Goal: Task Accomplishment & Management: Manage account settings

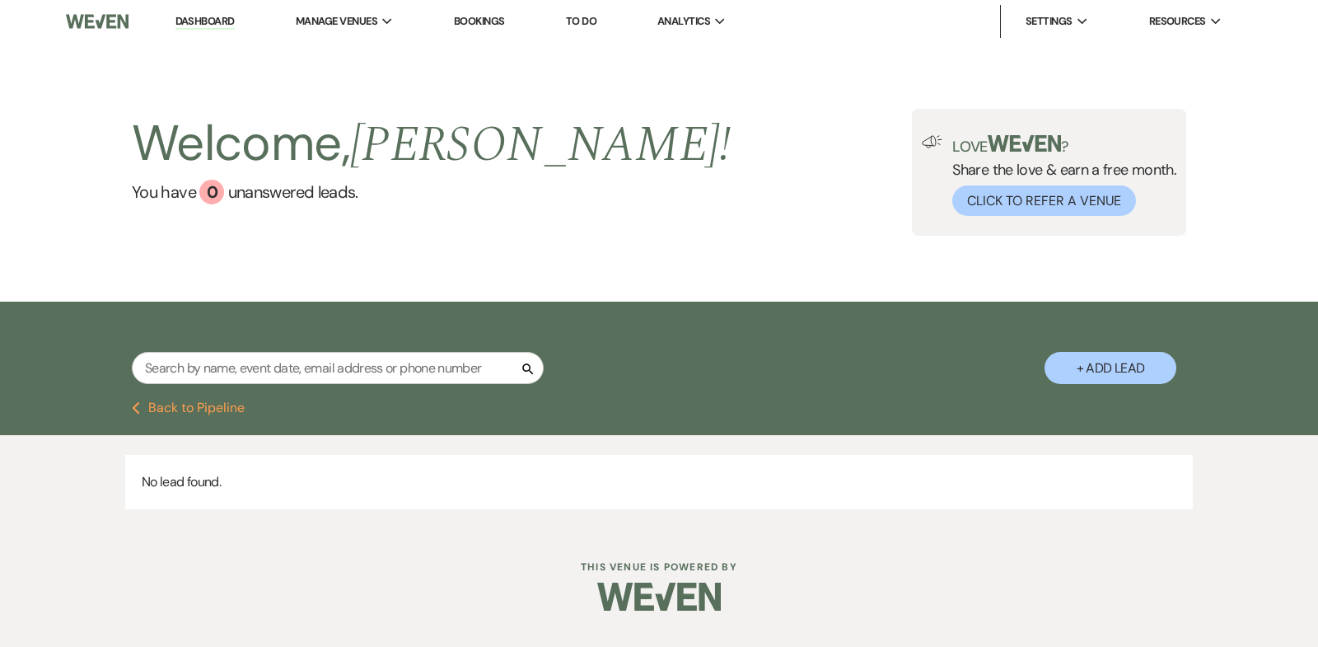
click at [213, 15] on link "Dashboard" at bounding box center [204, 22] width 59 height 16
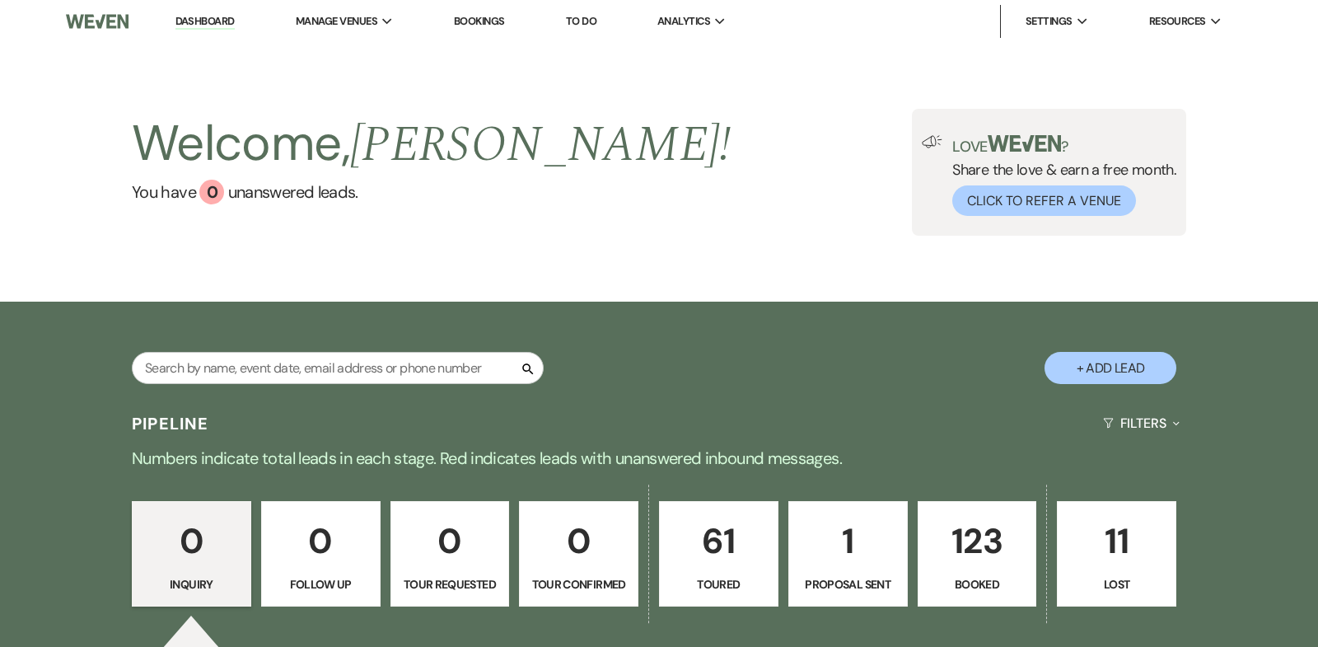
click at [984, 533] on p "123" at bounding box center [977, 540] width 98 height 55
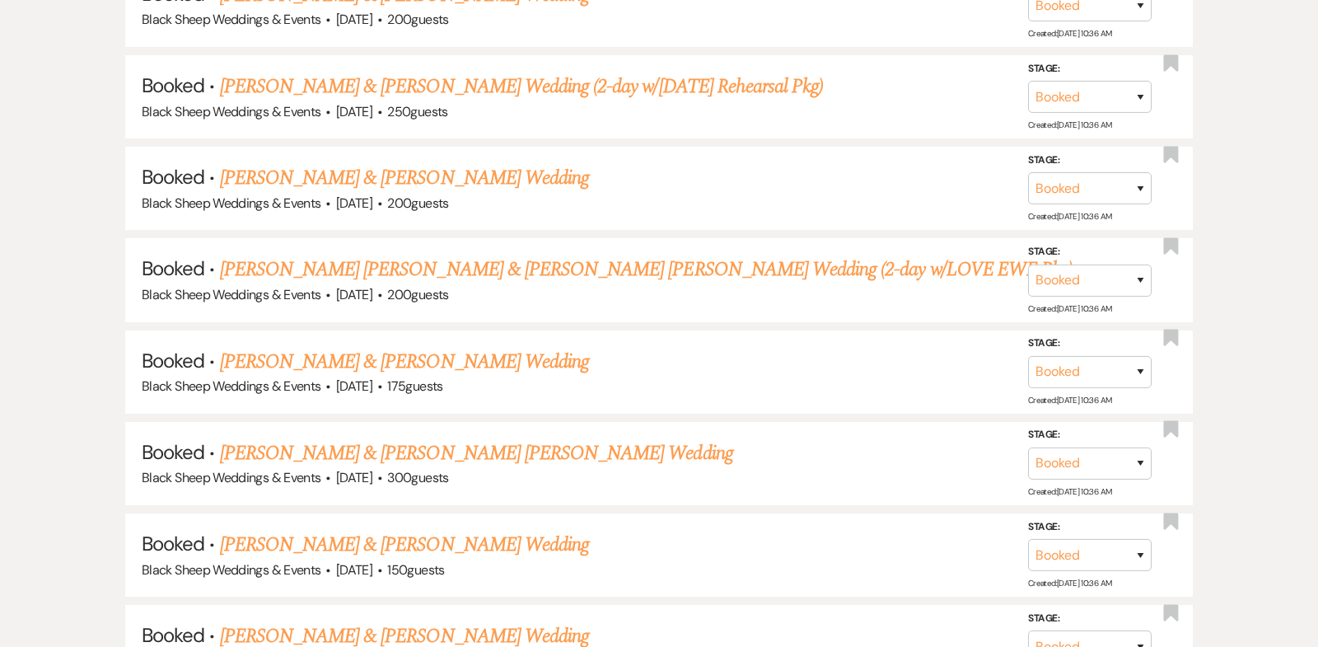
scroll to position [11554, 0]
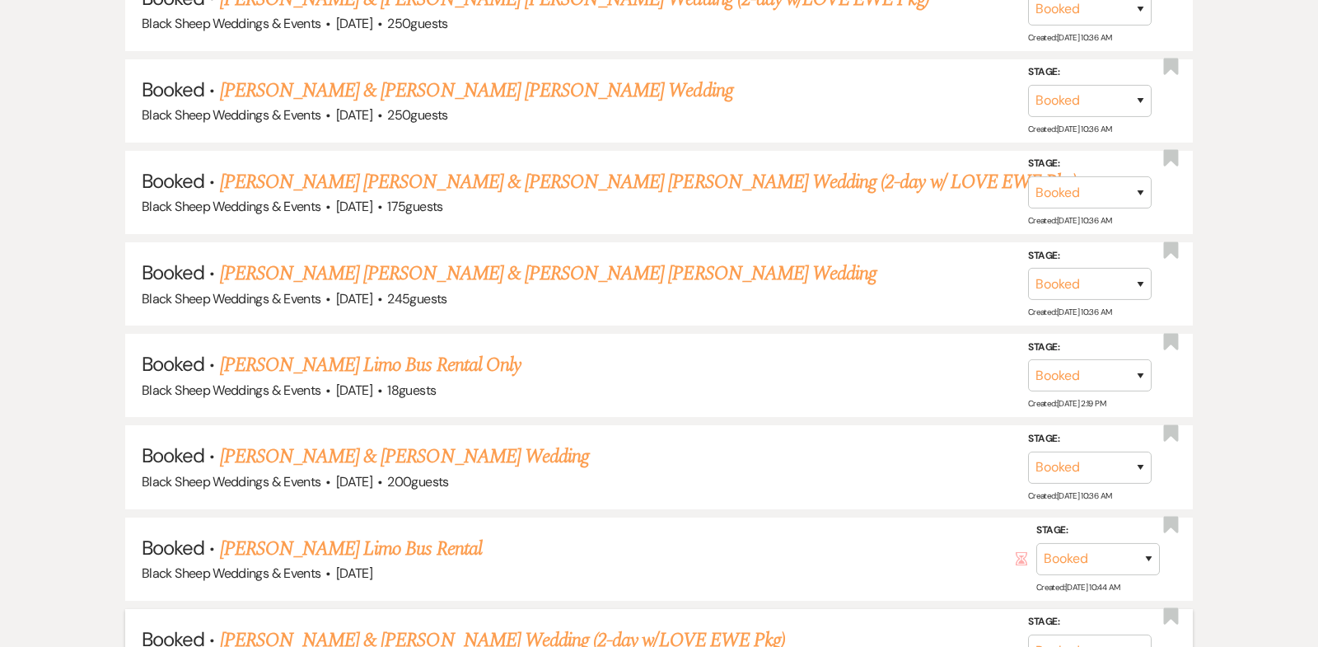
click at [419, 625] on link "[PERSON_NAME] & [PERSON_NAME] Wedding (2-day w/LOVE EWE Pkg)" at bounding box center [502, 640] width 565 height 30
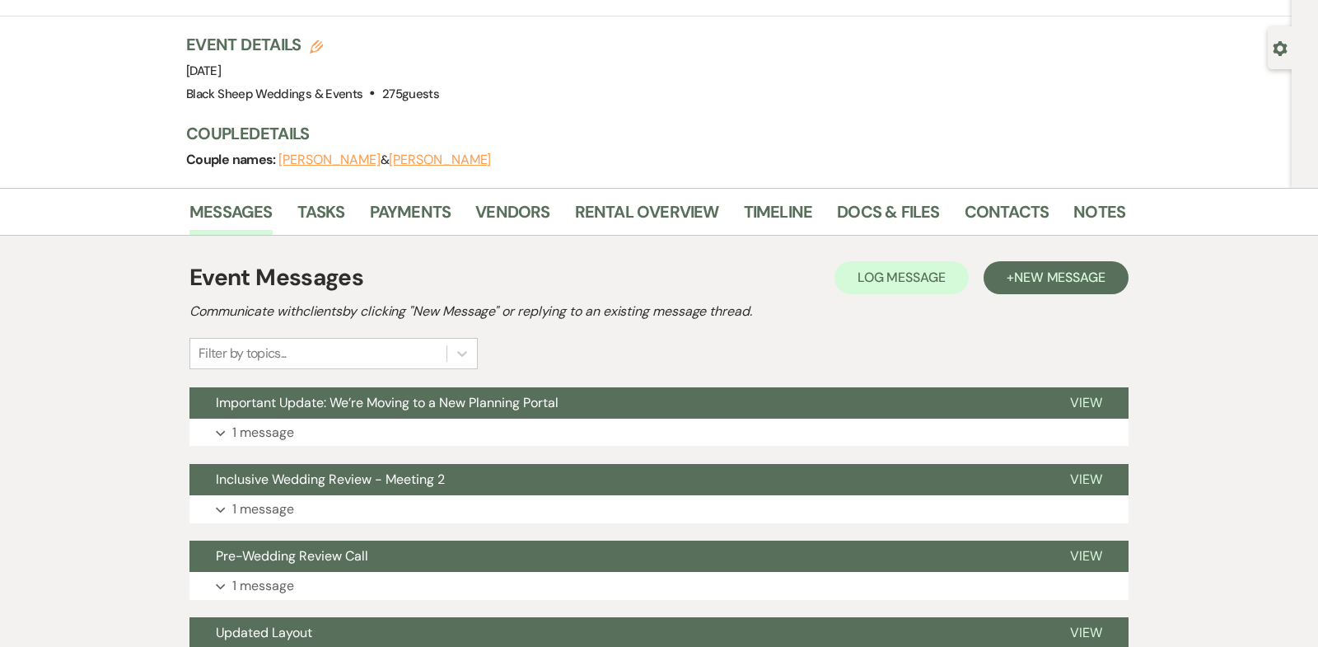
scroll to position [120, 0]
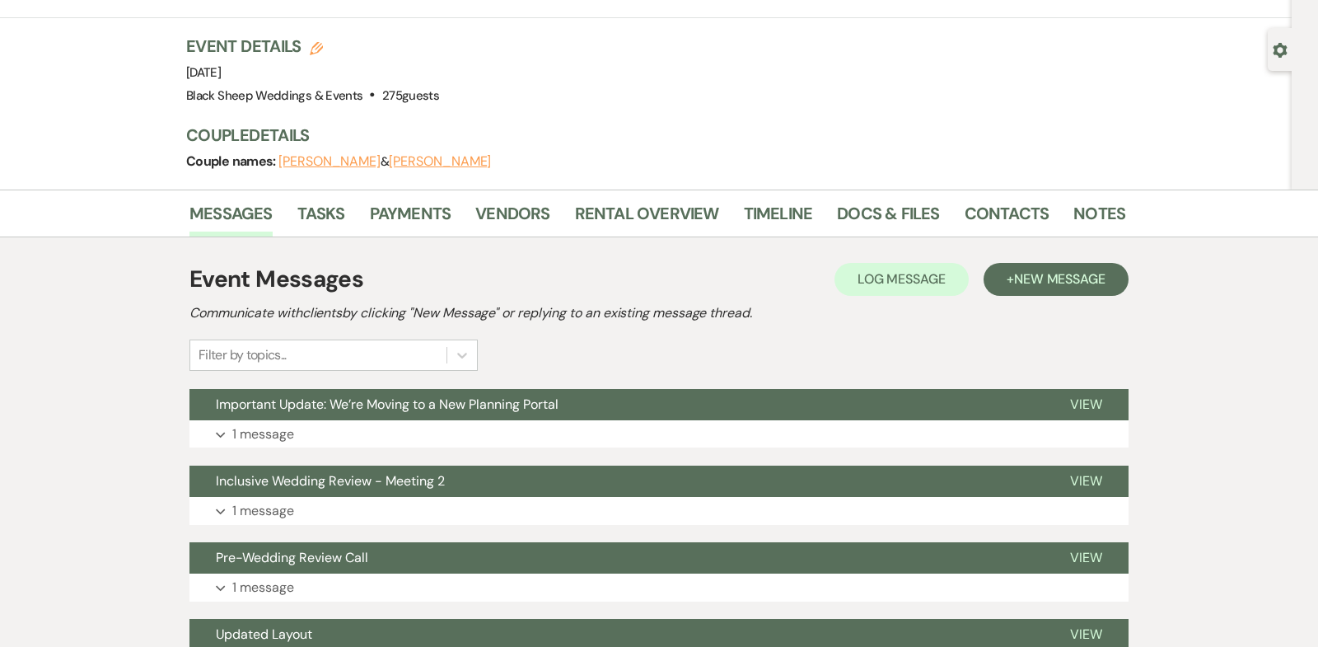
click at [374, 163] on button "[PERSON_NAME]" at bounding box center [329, 161] width 102 height 13
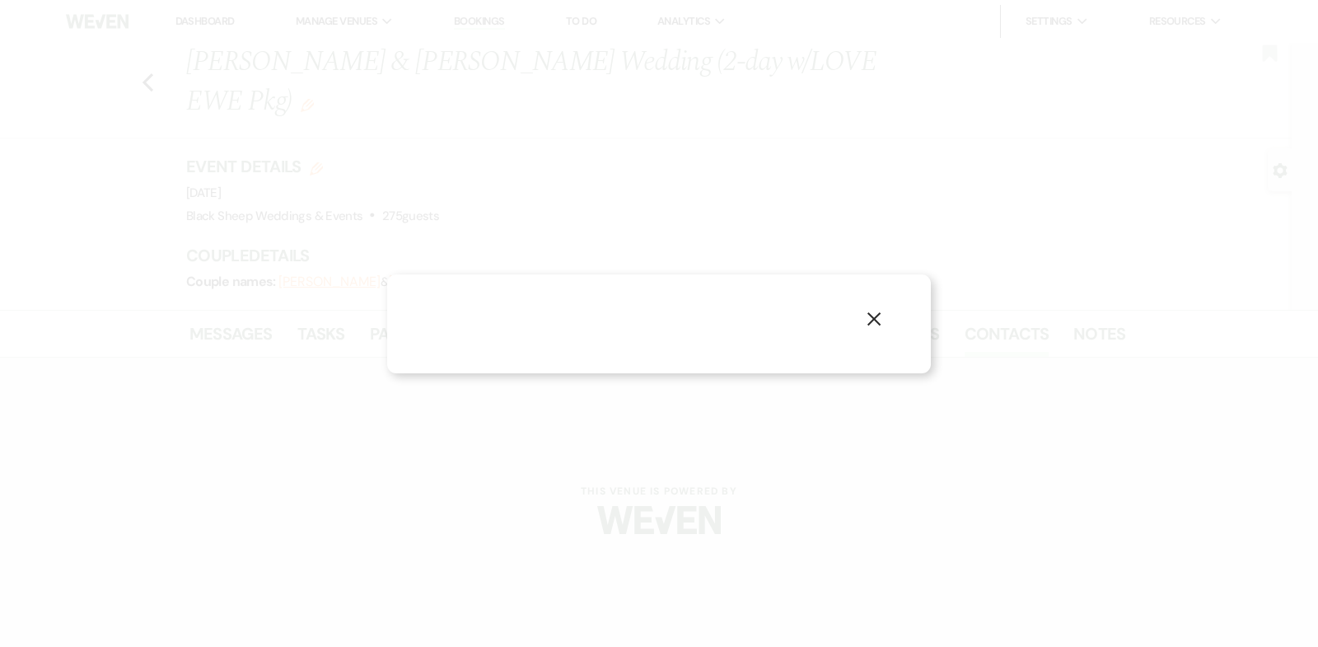
select select "1"
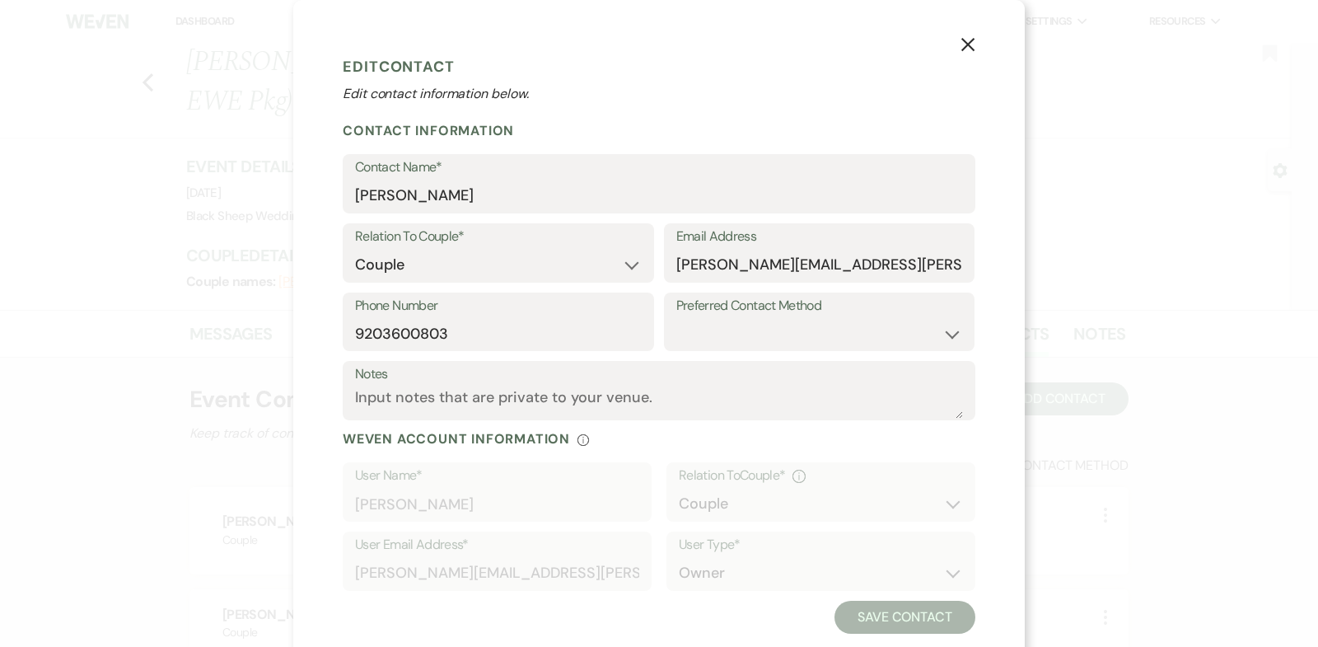
click at [968, 46] on use "button" at bounding box center [967, 44] width 13 height 13
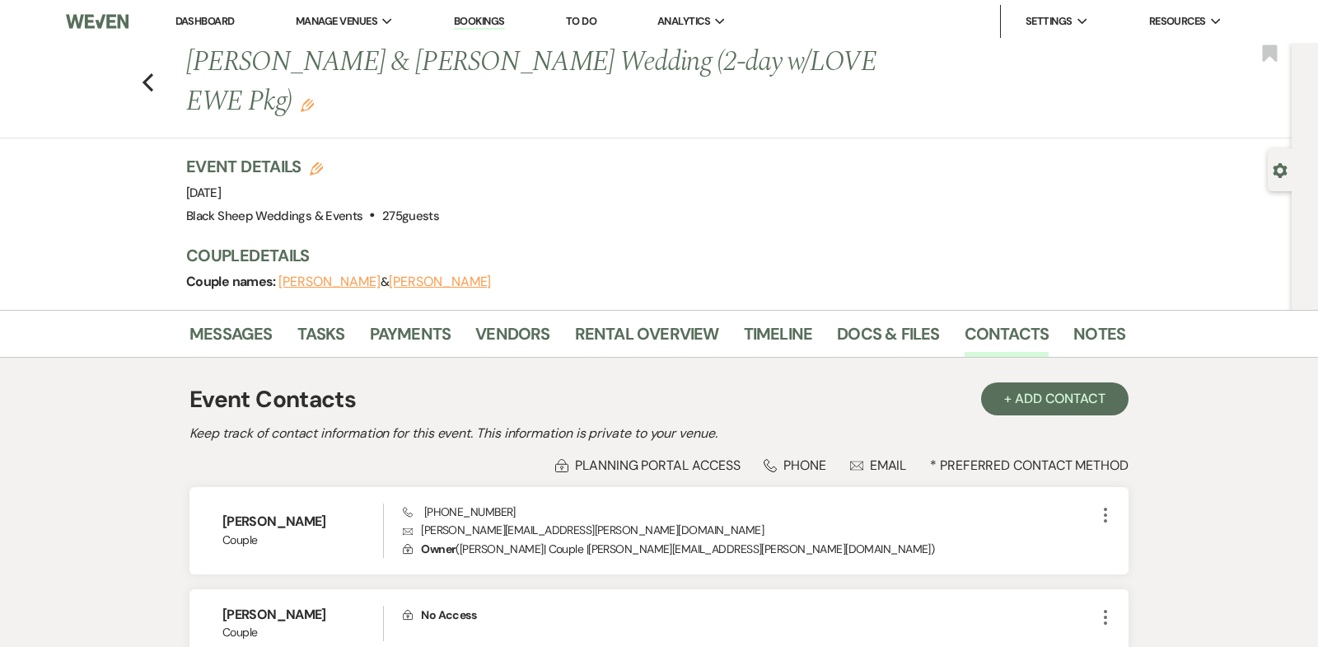
click at [467, 282] on button "[PERSON_NAME]" at bounding box center [440, 281] width 102 height 13
select select "1"
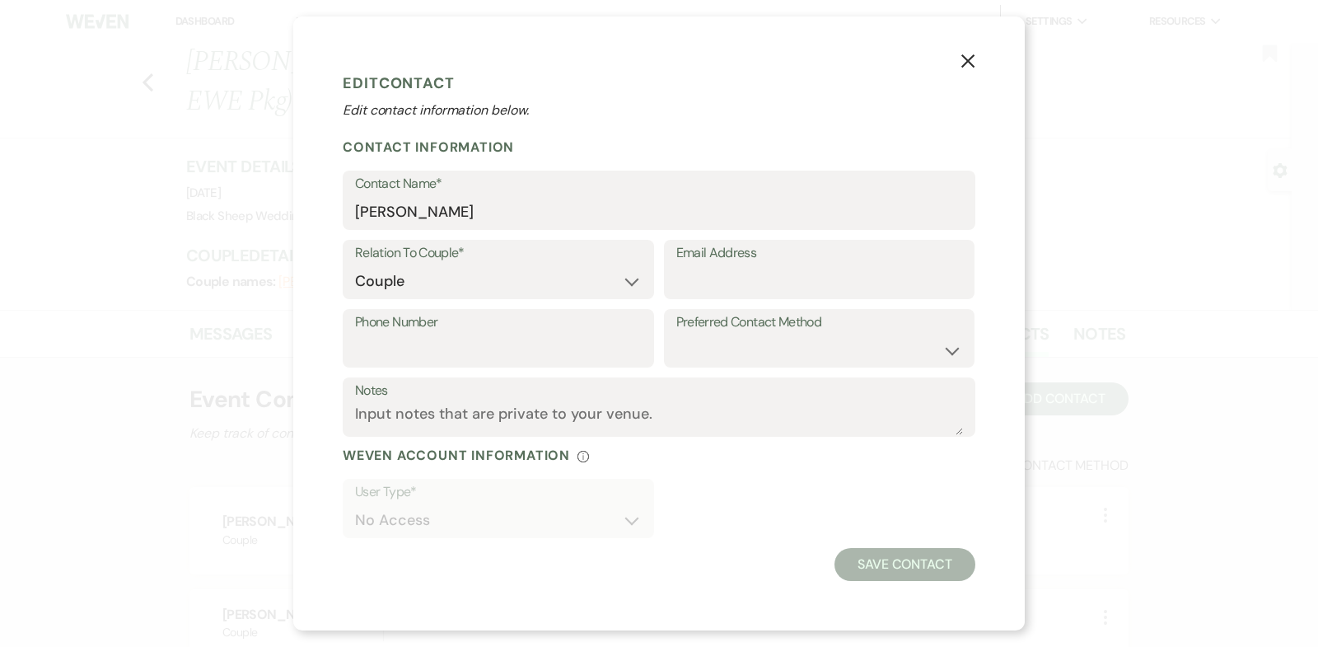
click at [969, 60] on use "button" at bounding box center [967, 60] width 13 height 13
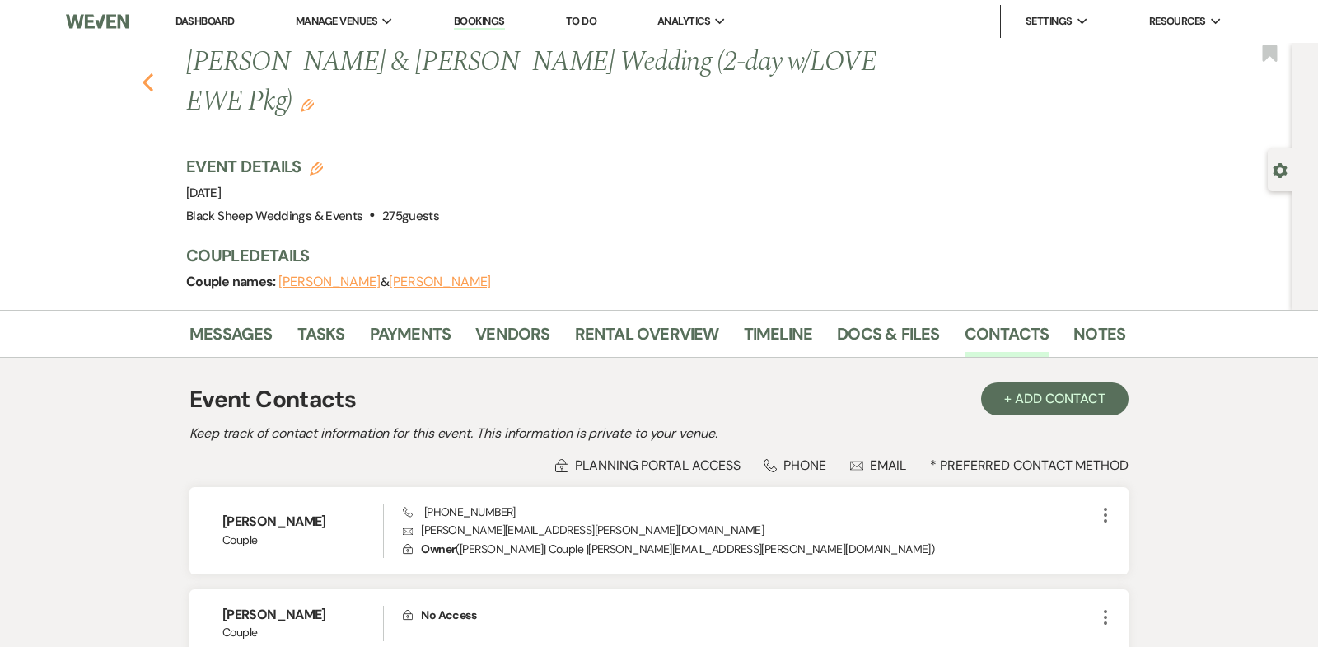
click at [147, 77] on icon "Previous" at bounding box center [148, 82] width 12 height 20
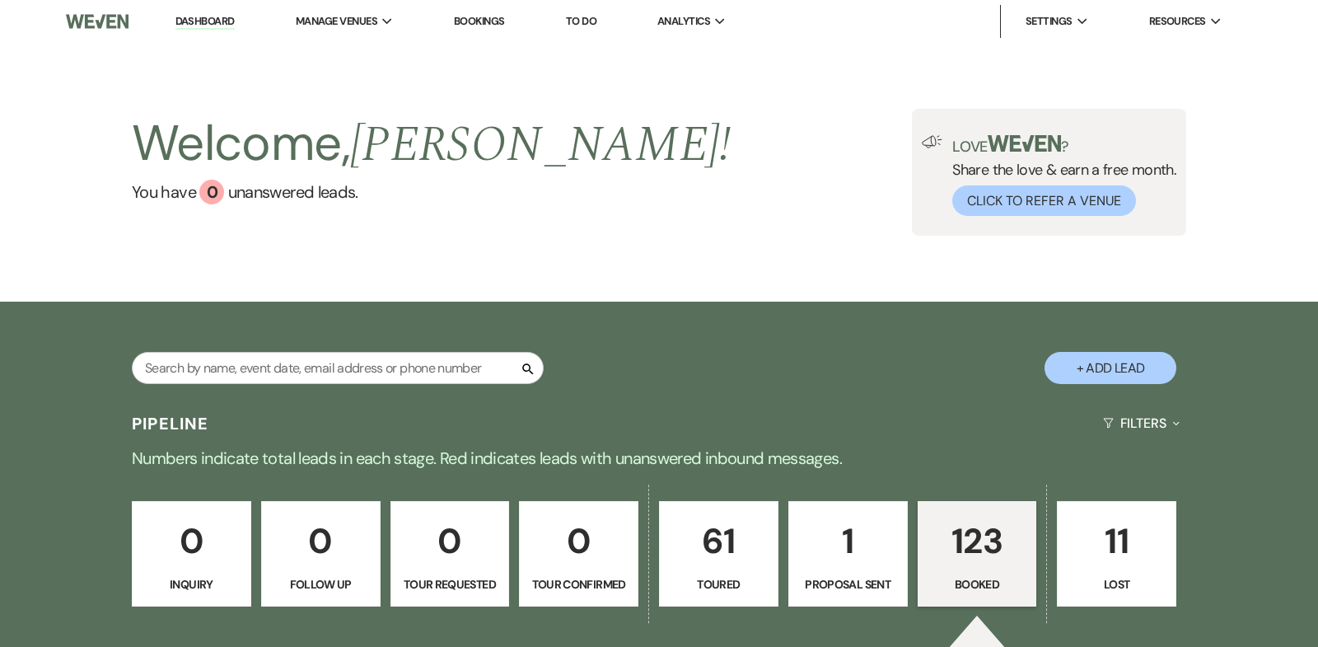
click at [985, 545] on p "123" at bounding box center [977, 540] width 98 height 55
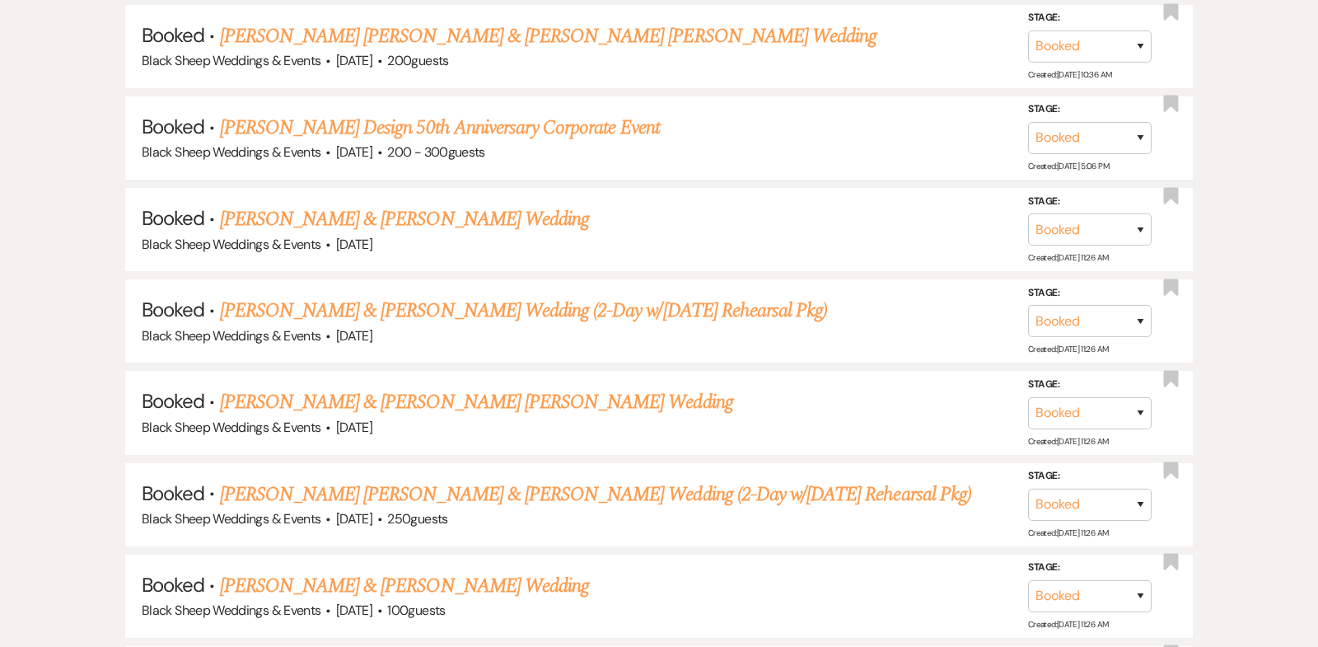
scroll to position [847, 0]
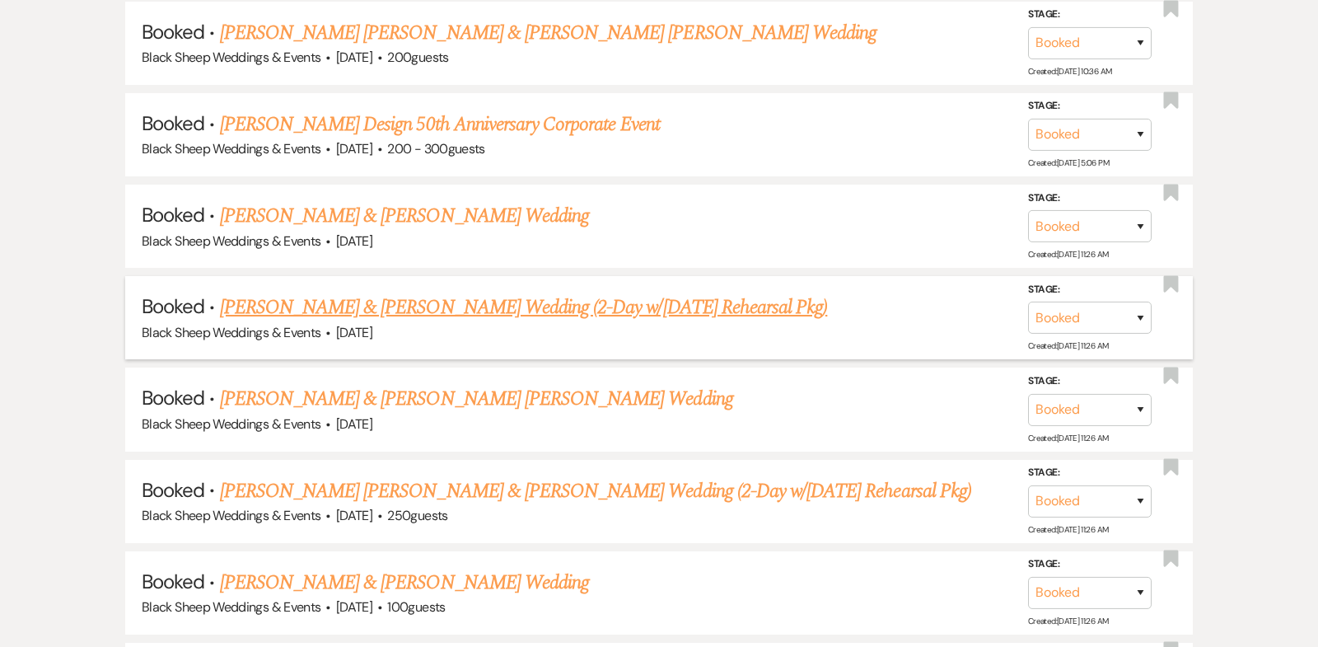
click at [468, 300] on link "[PERSON_NAME] & [PERSON_NAME] Wedding (2-Day w/[DATE] Rehearsal Pkg)" at bounding box center [524, 307] width 608 height 30
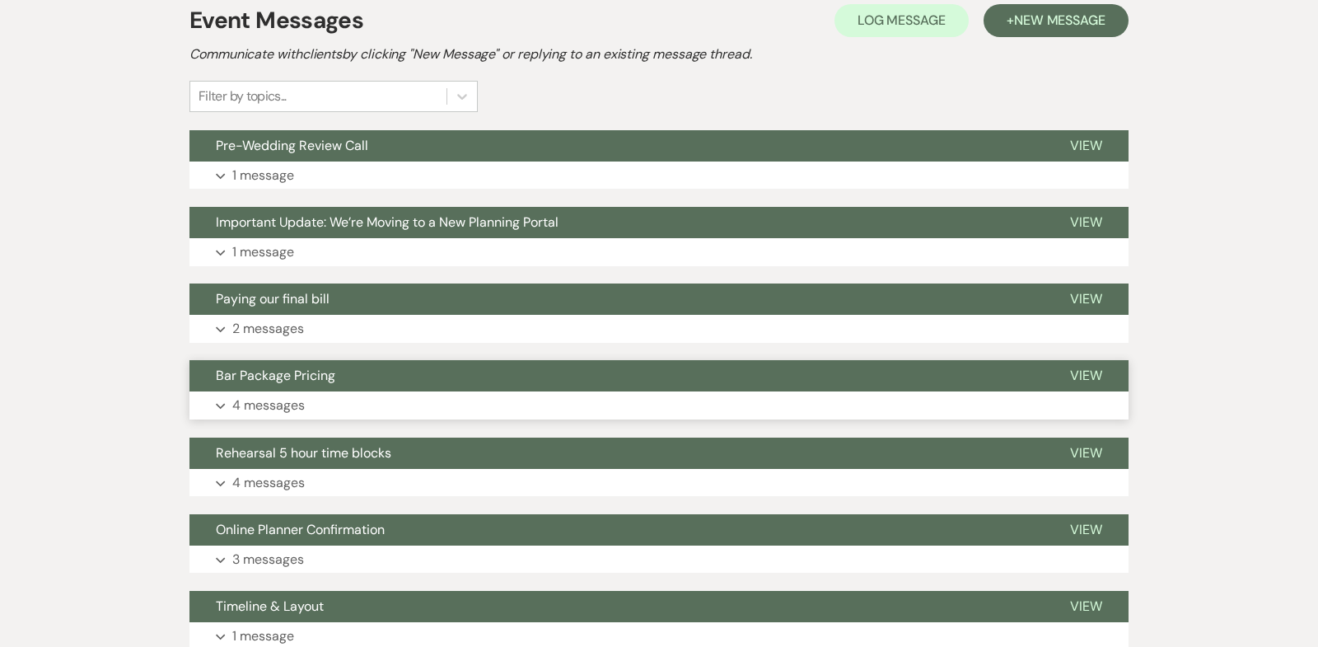
scroll to position [400, 0]
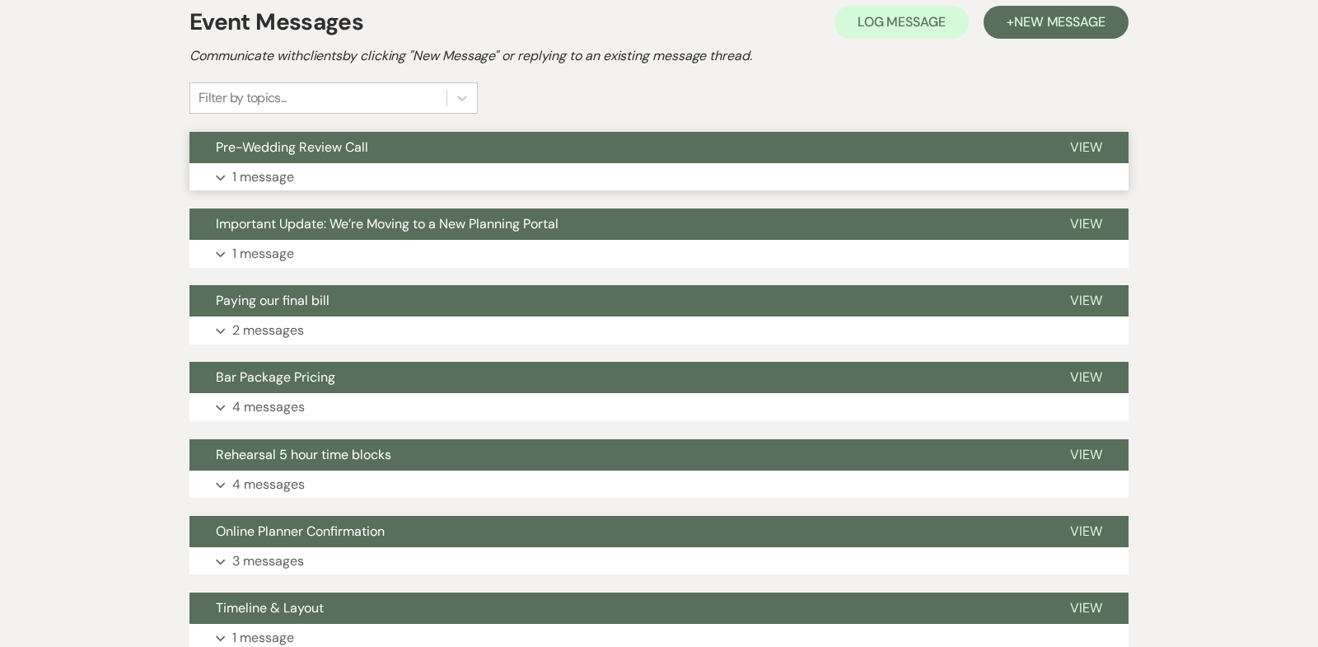
click at [219, 175] on icon "Expand" at bounding box center [221, 178] width 10 height 7
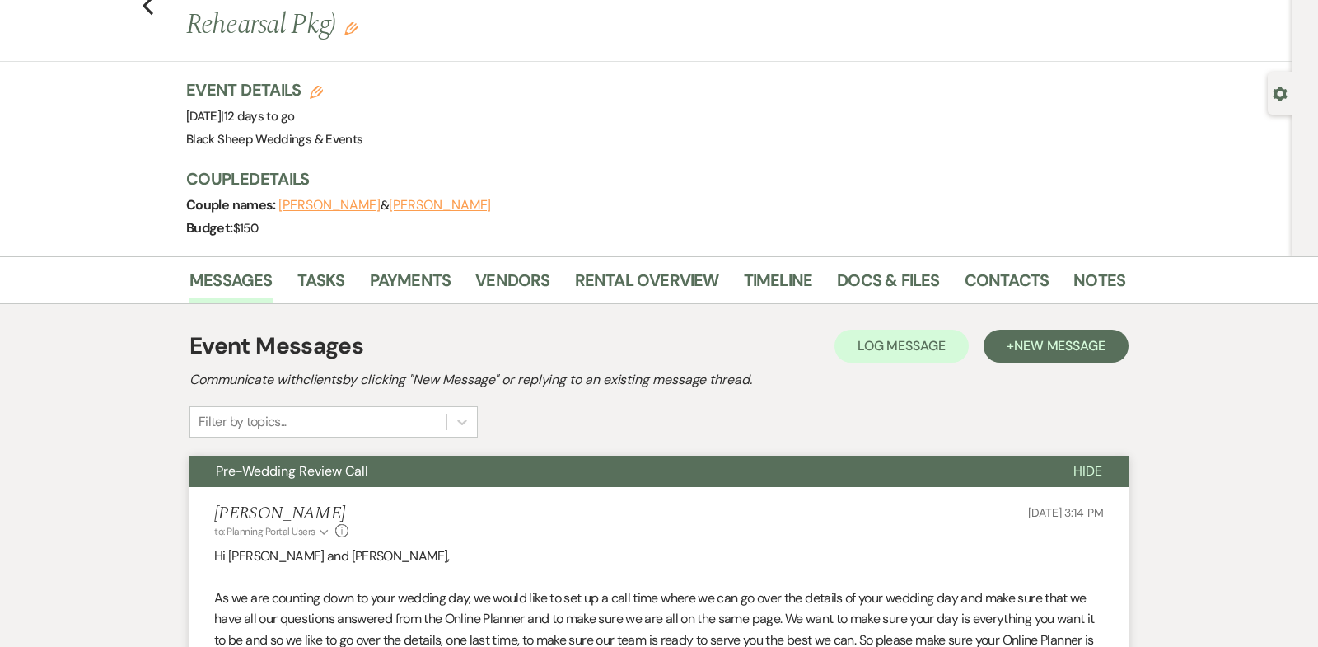
scroll to position [0, 0]
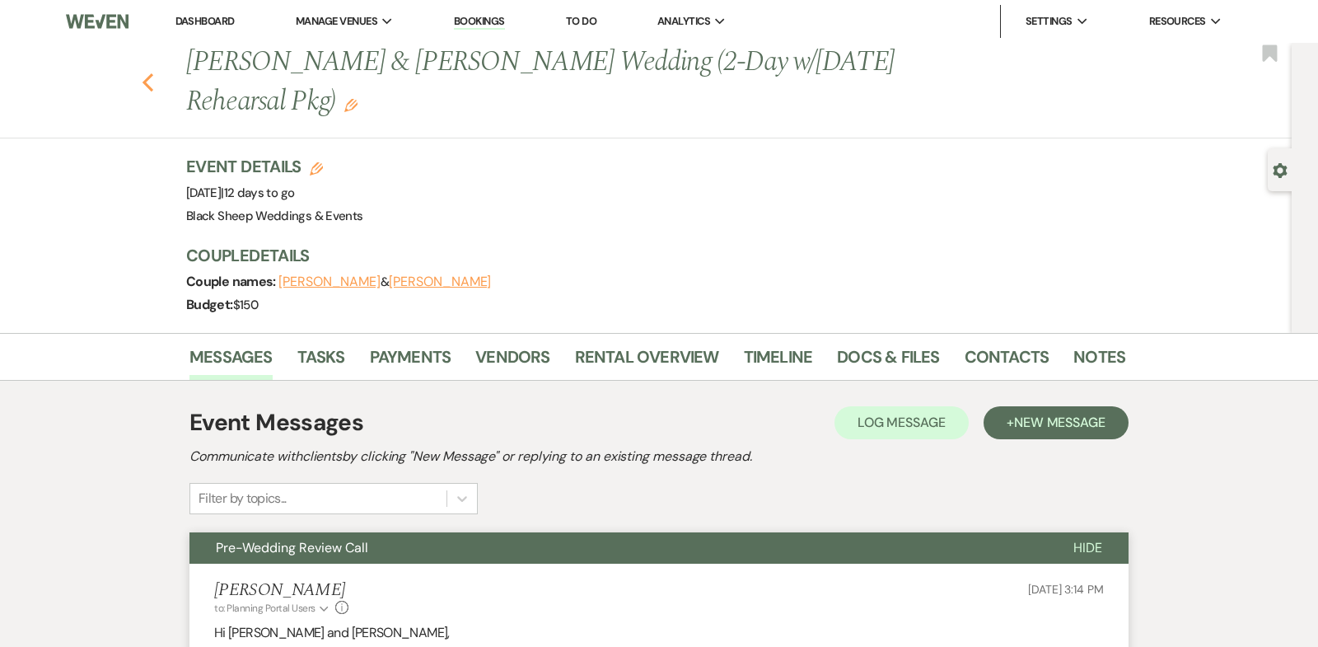
click at [145, 82] on use "button" at bounding box center [147, 82] width 11 height 18
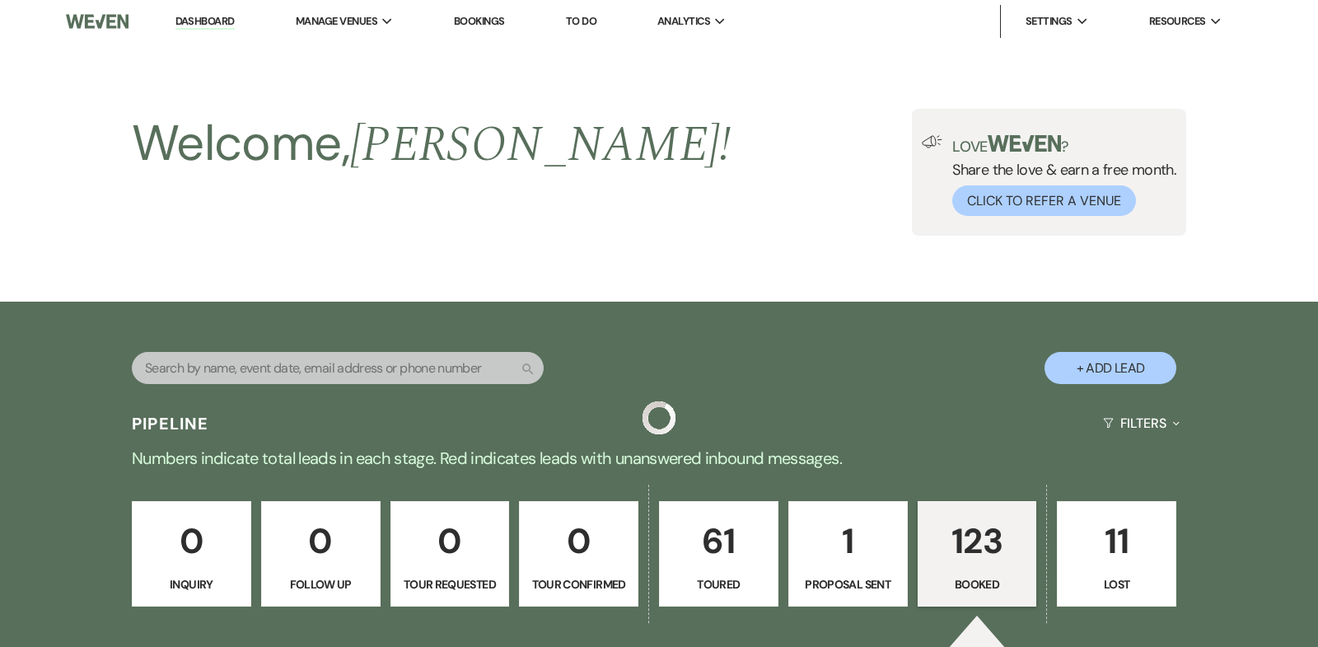
scroll to position [847, 0]
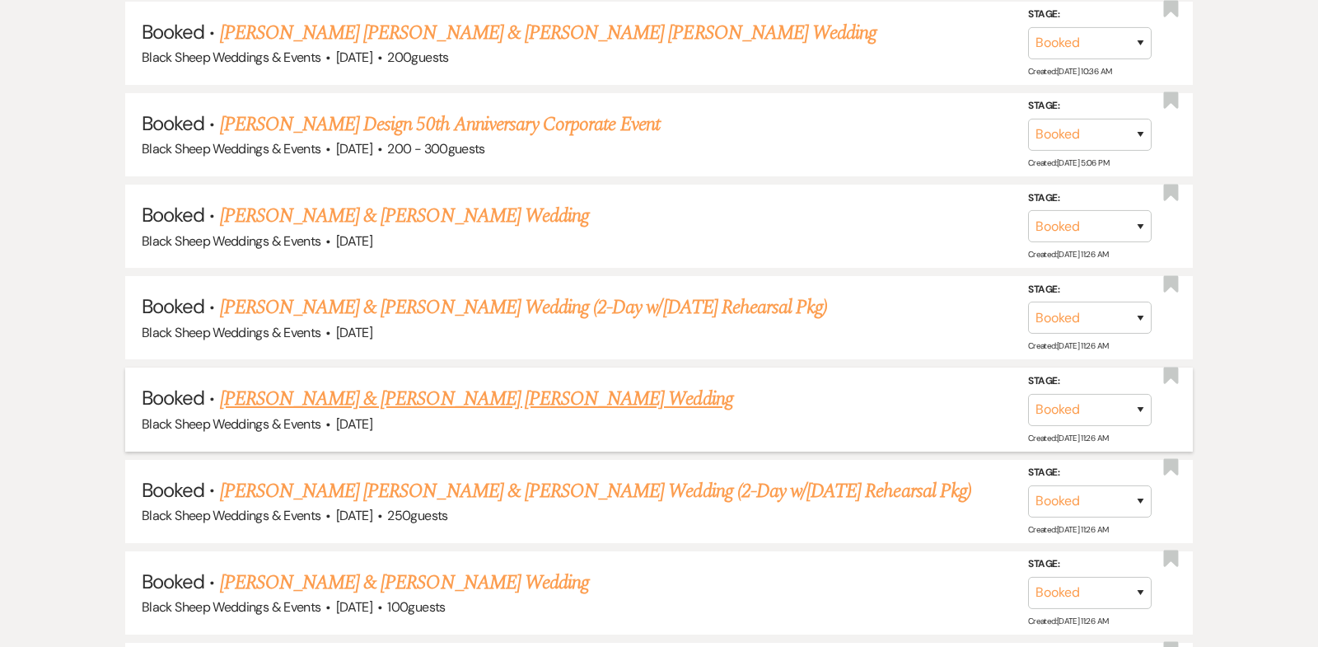
click at [376, 396] on link "[PERSON_NAME] & [PERSON_NAME] [PERSON_NAME] Wedding" at bounding box center [476, 399] width 513 height 30
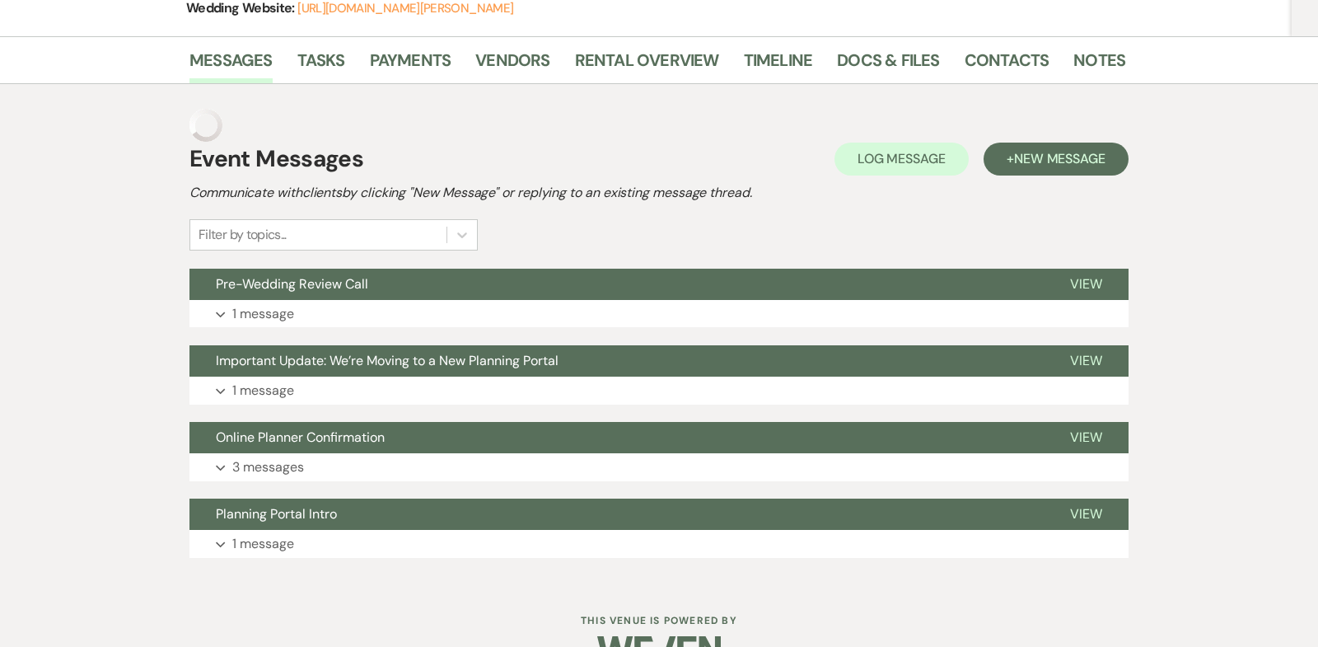
scroll to position [313, 0]
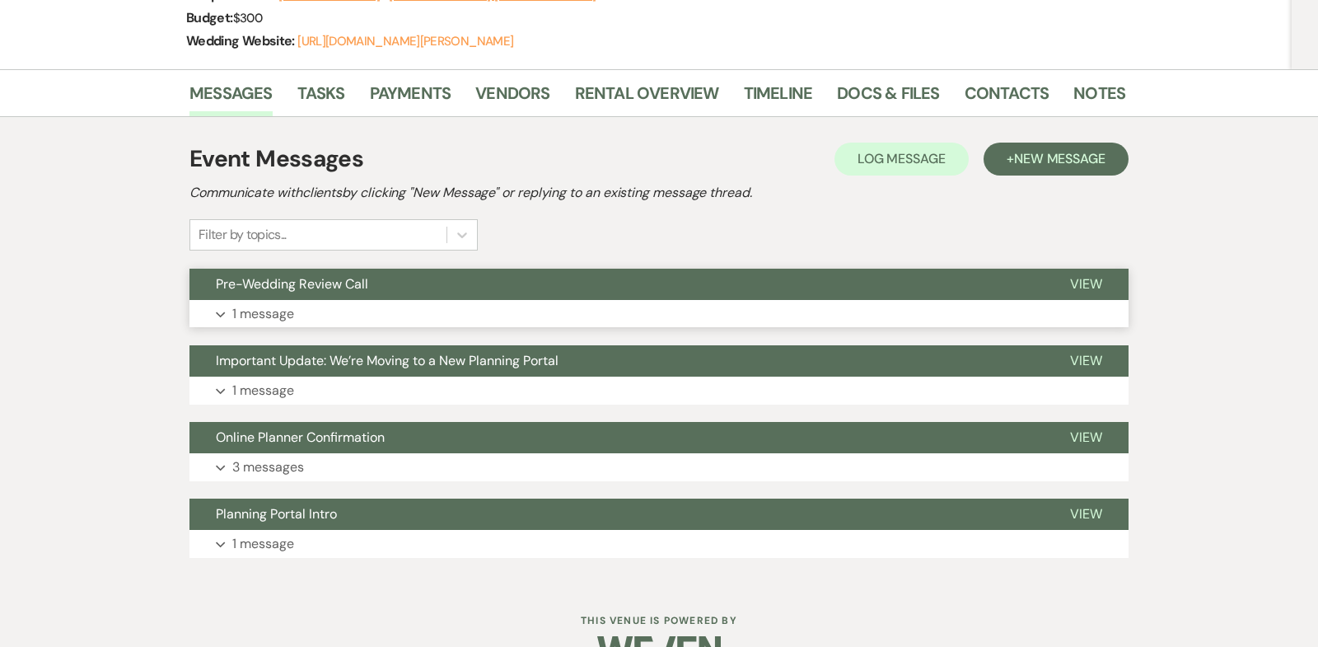
click at [218, 311] on use "button" at bounding box center [220, 314] width 9 height 6
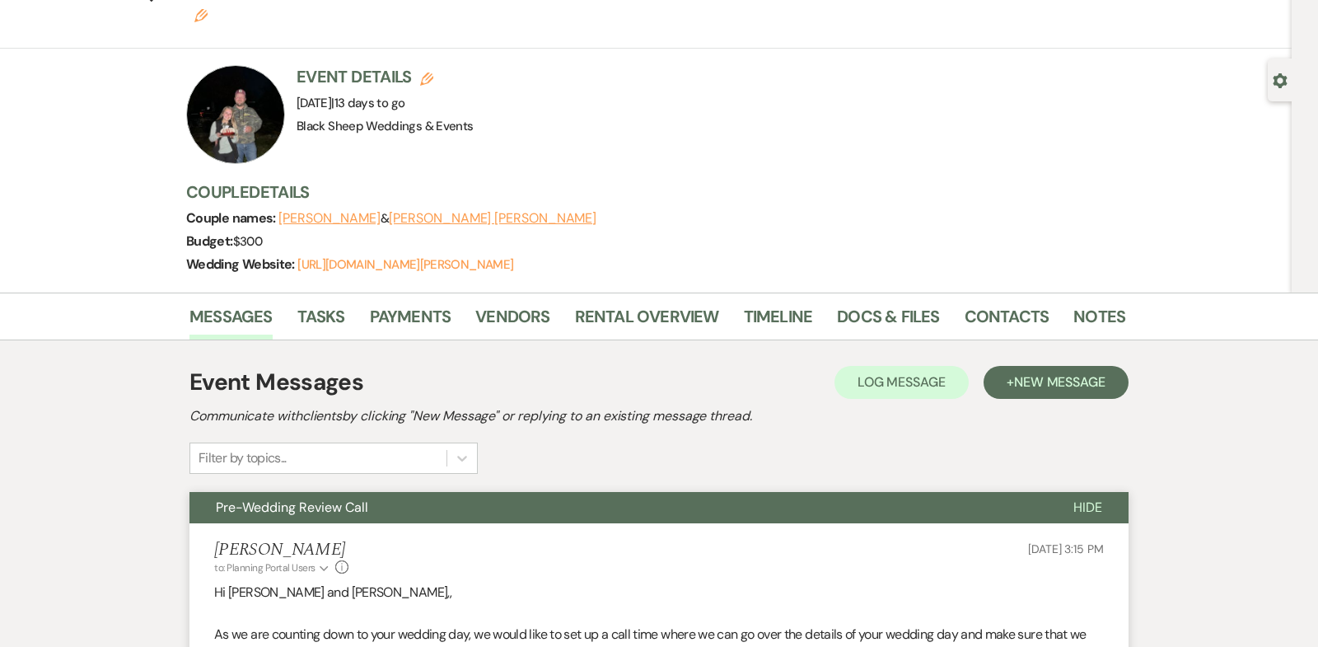
scroll to position [0, 0]
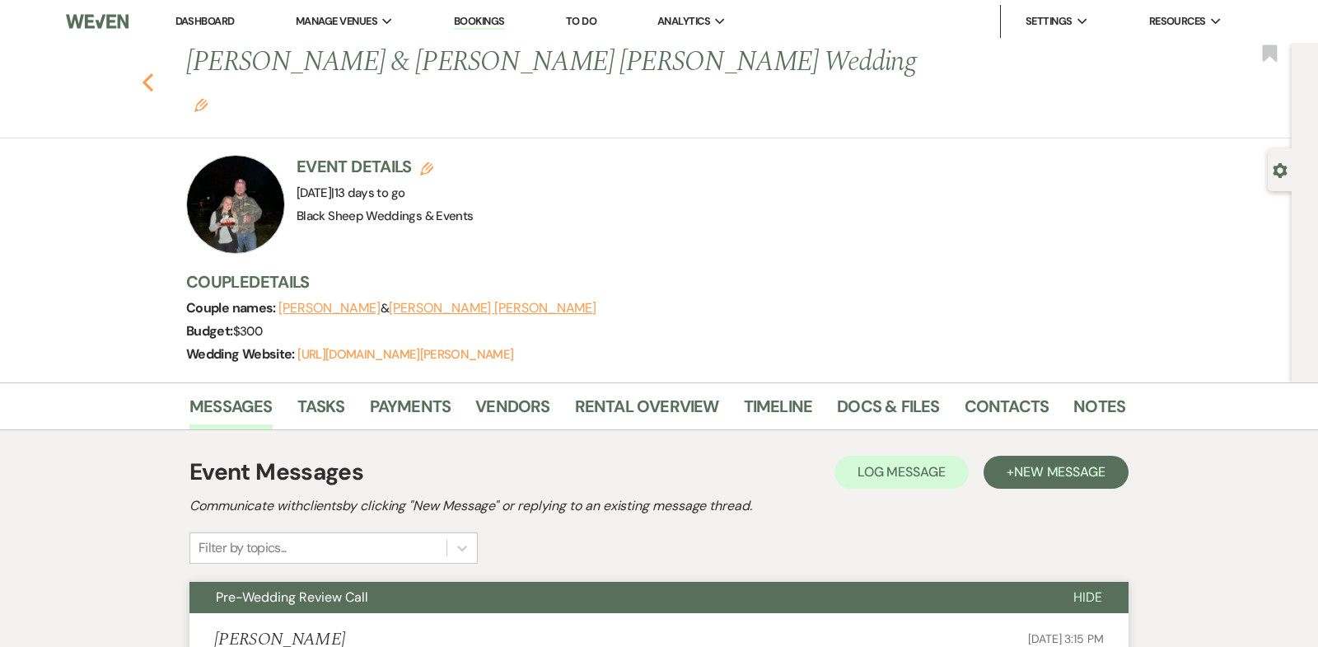
click at [145, 73] on use "button" at bounding box center [147, 82] width 11 height 18
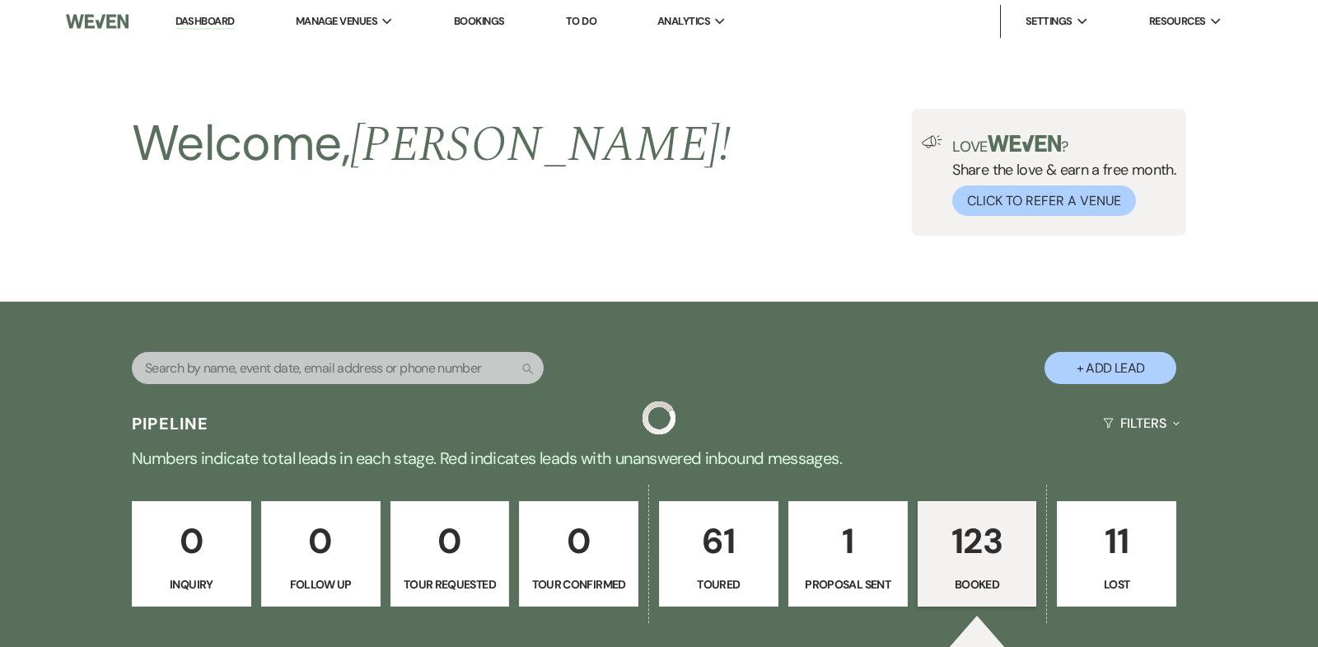
scroll to position [847, 0]
